Goal: Navigation & Orientation: Understand site structure

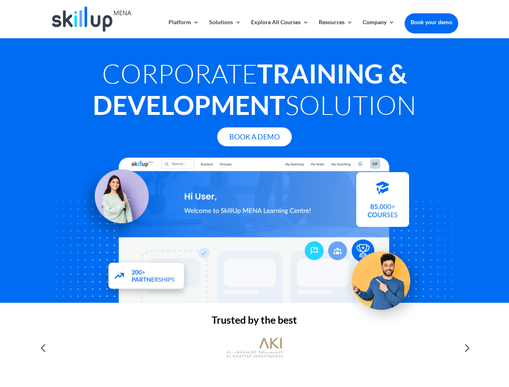
click at [254, 193] on div at bounding box center [254, 229] width 407 height 145
click at [224, 29] on link "Solutions" at bounding box center [225, 28] width 32 height 19
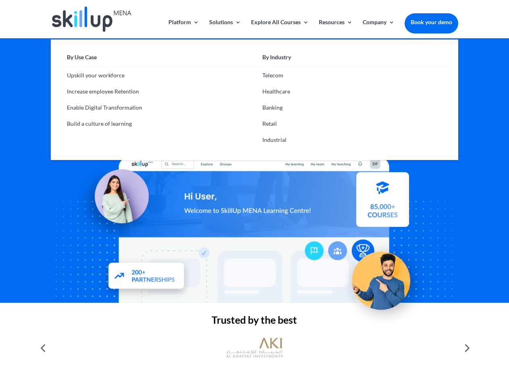
click at [279, 29] on link "Explore All Courses" at bounding box center [280, 28] width 58 height 19
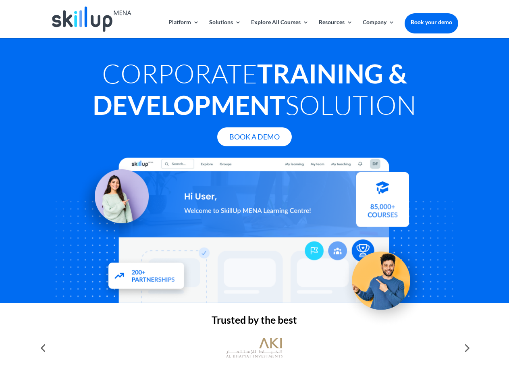
click at [335, 29] on link "Resources" at bounding box center [336, 28] width 34 height 19
click at [378, 29] on link "Company" at bounding box center [378, 28] width 32 height 19
click at [254, 348] on img at bounding box center [254, 347] width 56 height 28
